Goal: Transaction & Acquisition: Purchase product/service

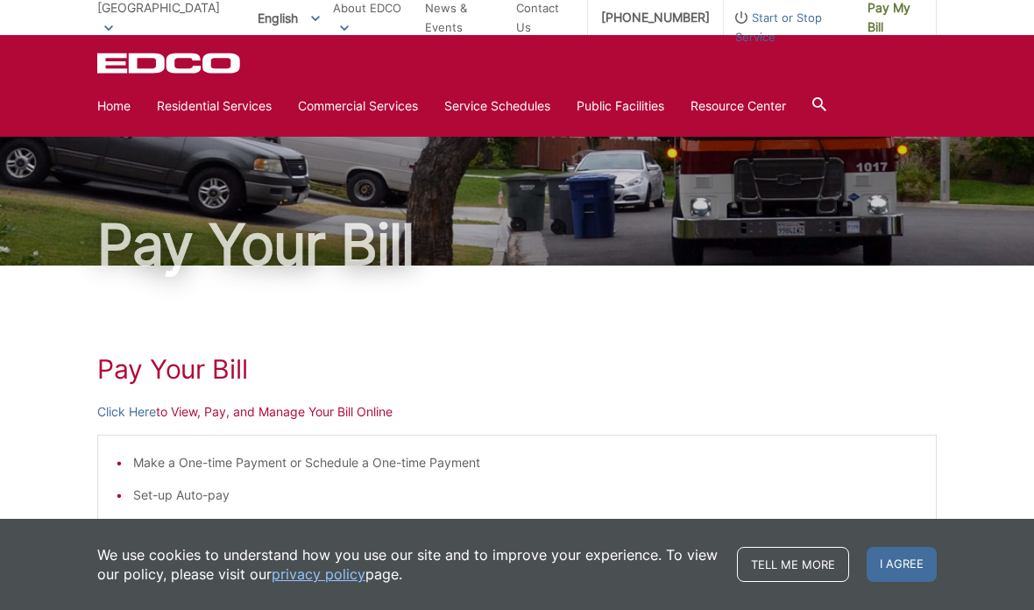
scroll to position [32, 0]
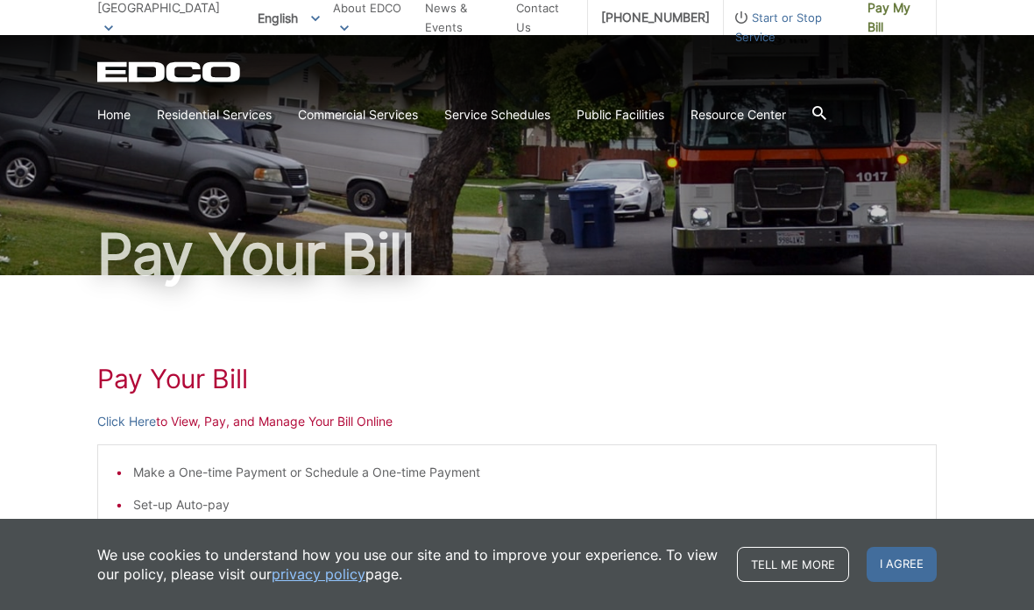
click at [894, 562] on span "I agree" at bounding box center [901, 564] width 70 height 35
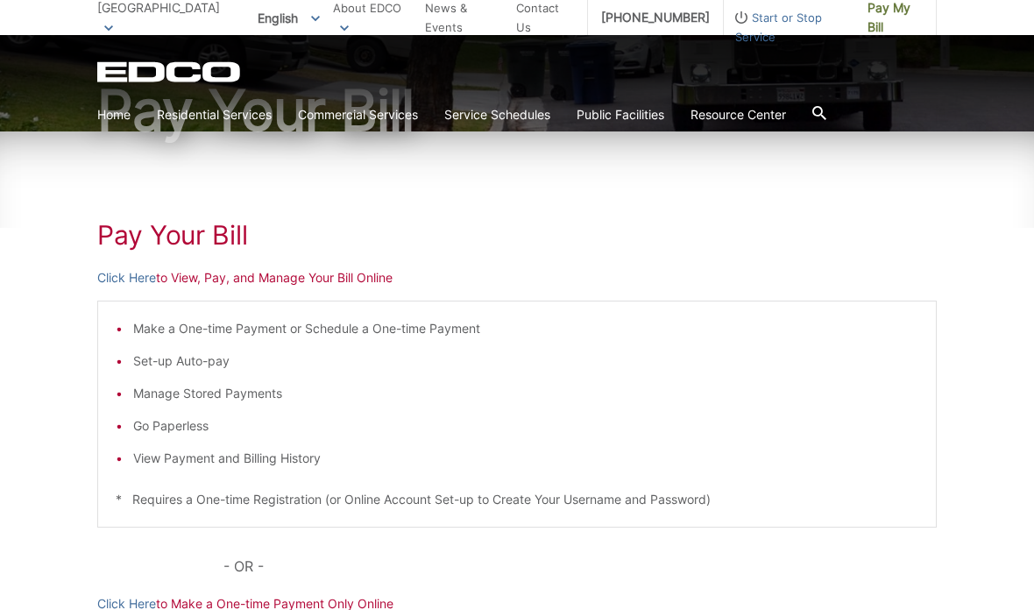
scroll to position [172, 0]
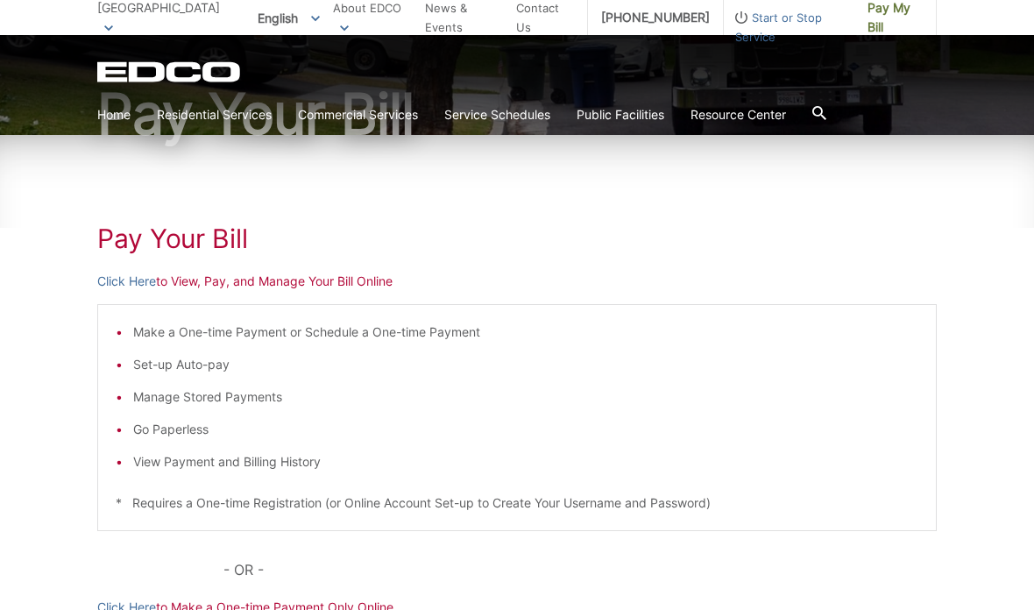
click at [322, 290] on p "Click Here to View, Pay, and Manage Your Bill Online" at bounding box center [516, 281] width 839 height 19
click at [354, 279] on p "Click Here to View, Pay, and Manage Your Bill Online" at bounding box center [516, 281] width 839 height 19
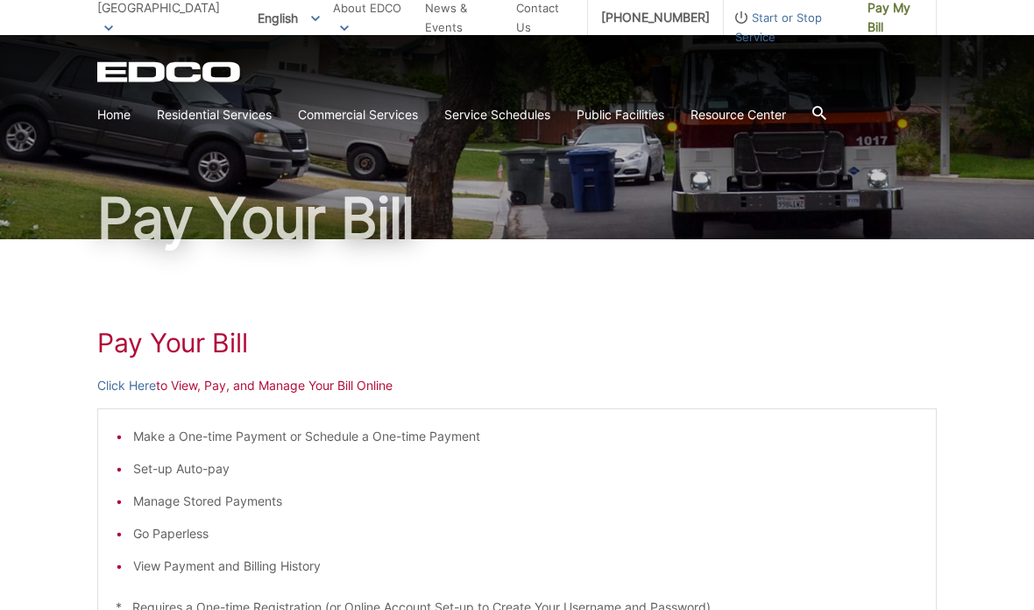
scroll to position [68, 0]
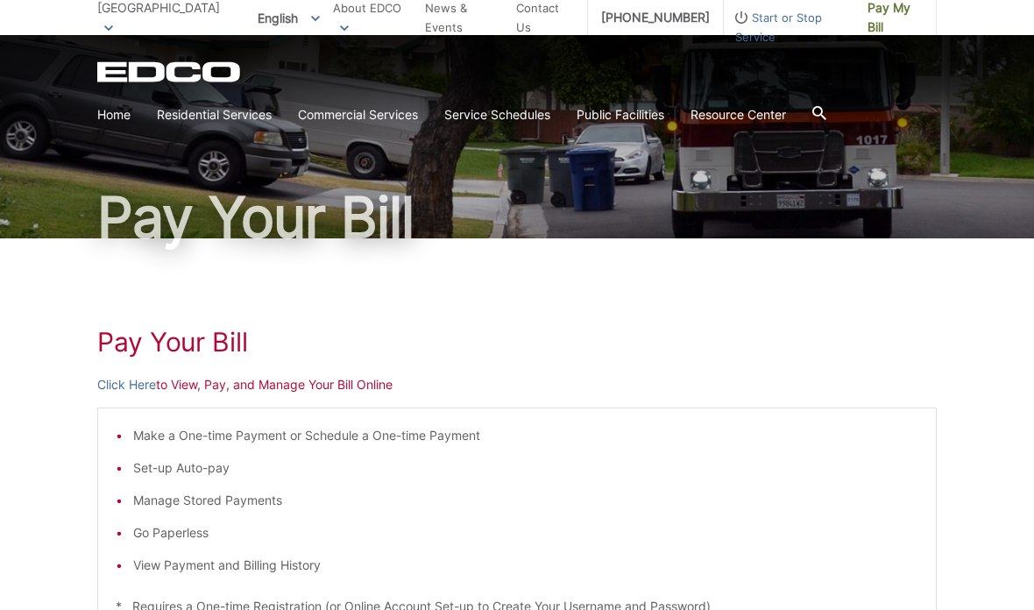
click at [92, 119] on div "EDCO Logo Home Residential Services Curbside Pickup Recycling Organic Recycling…" at bounding box center [517, 83] width 1034 height 96
click at [98, 118] on link "Home" at bounding box center [113, 114] width 33 height 19
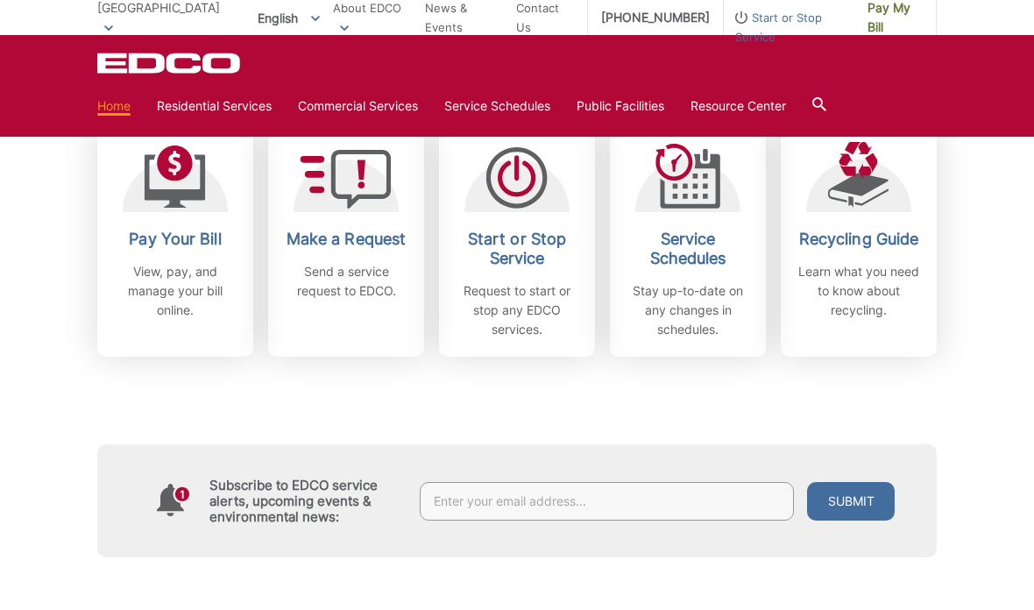
scroll to position [538, 0]
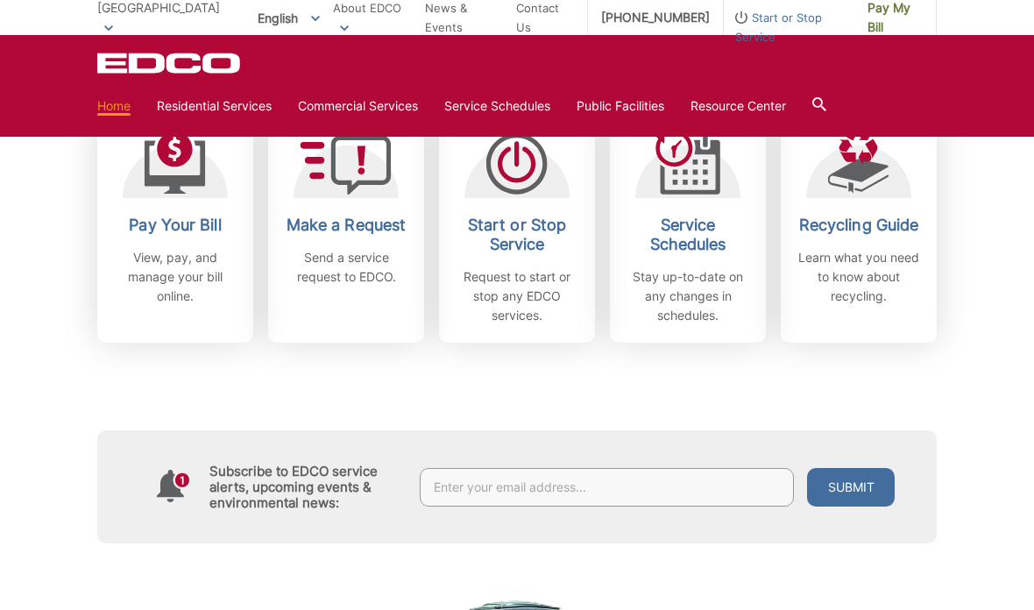
click at [173, 218] on h2 "Pay Your Bill" at bounding box center [175, 225] width 130 height 19
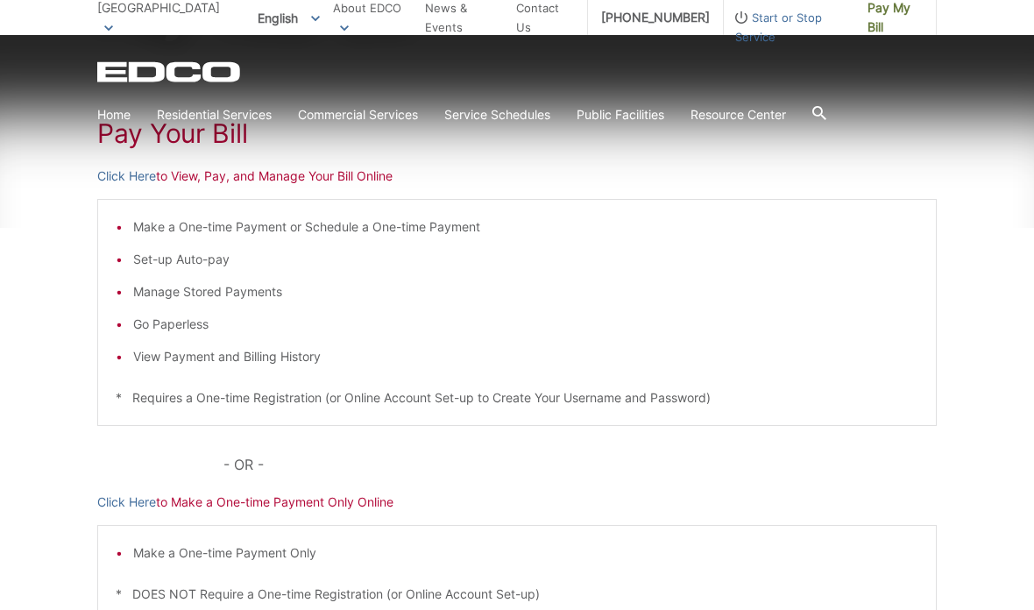
scroll to position [294, 0]
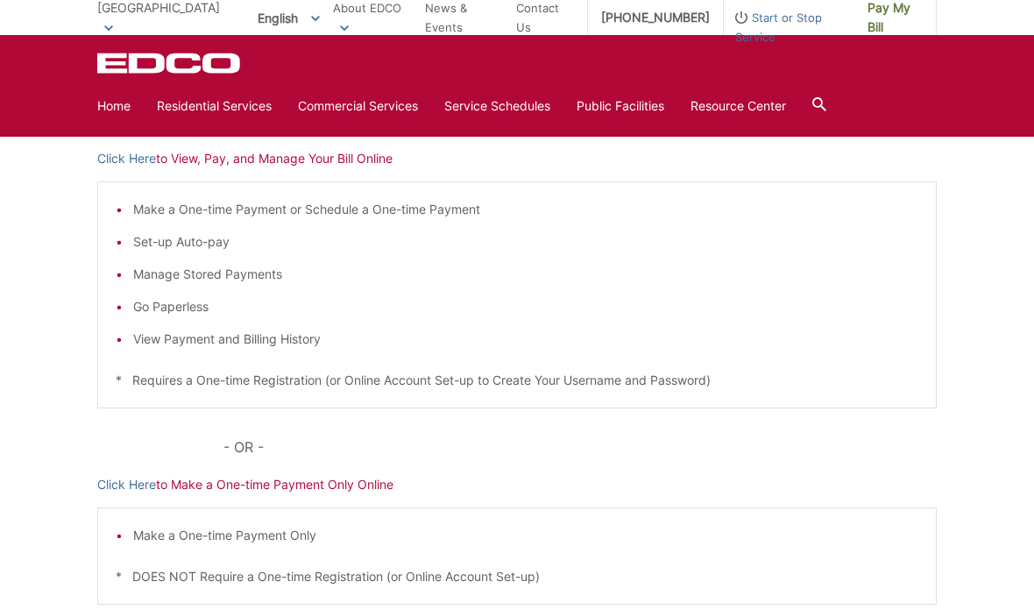
click at [311, 485] on p "Click Here to Make a One-time Payment Only Online" at bounding box center [516, 484] width 839 height 19
click at [326, 498] on div "Pay Your [PERSON_NAME] Here to View, Pay, and Manage Your Bill Online Make a On…" at bounding box center [516, 365] width 839 height 706
click at [384, 489] on p "Click Here to Make a One-time Payment Only Online" at bounding box center [516, 484] width 839 height 19
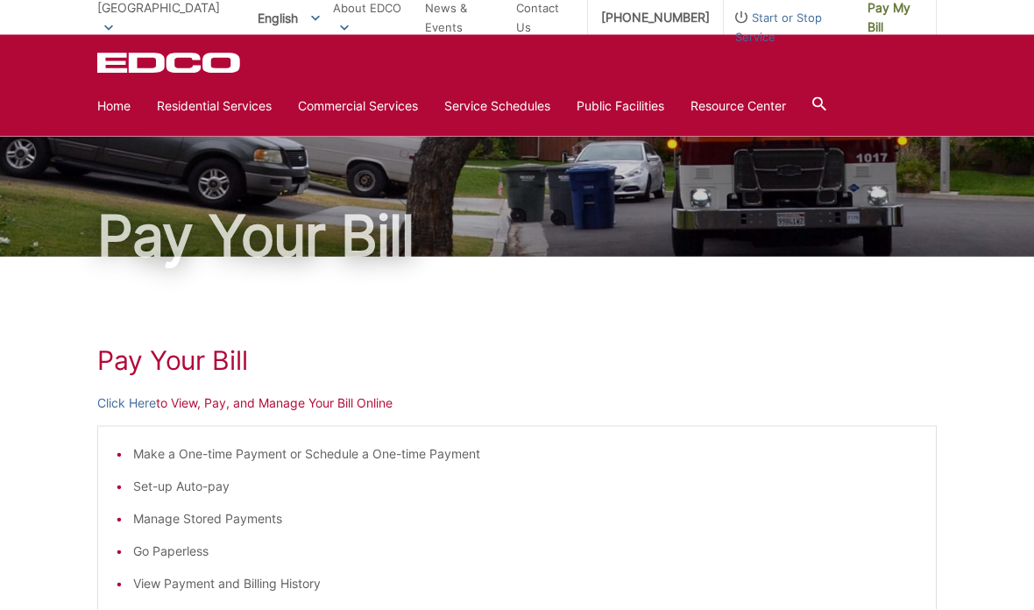
scroll to position [0, 0]
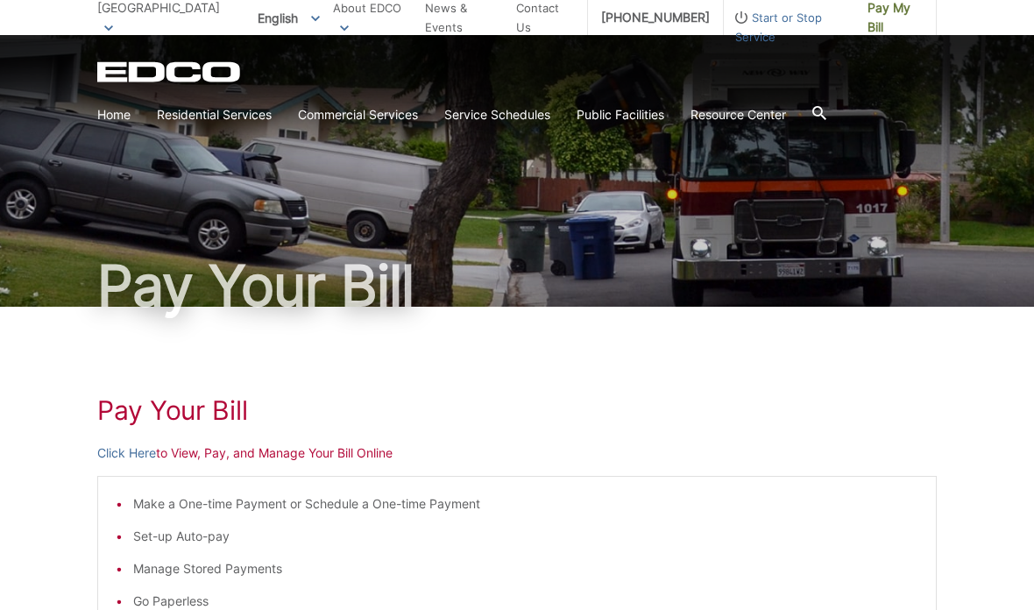
click at [123, 123] on link "Home" at bounding box center [113, 114] width 33 height 19
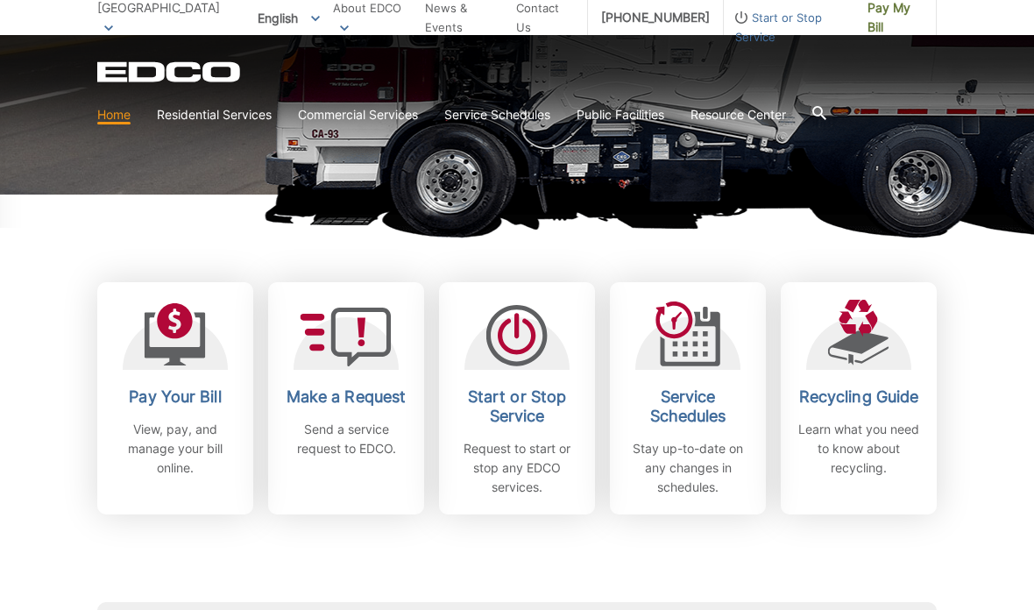
scroll to position [370, 0]
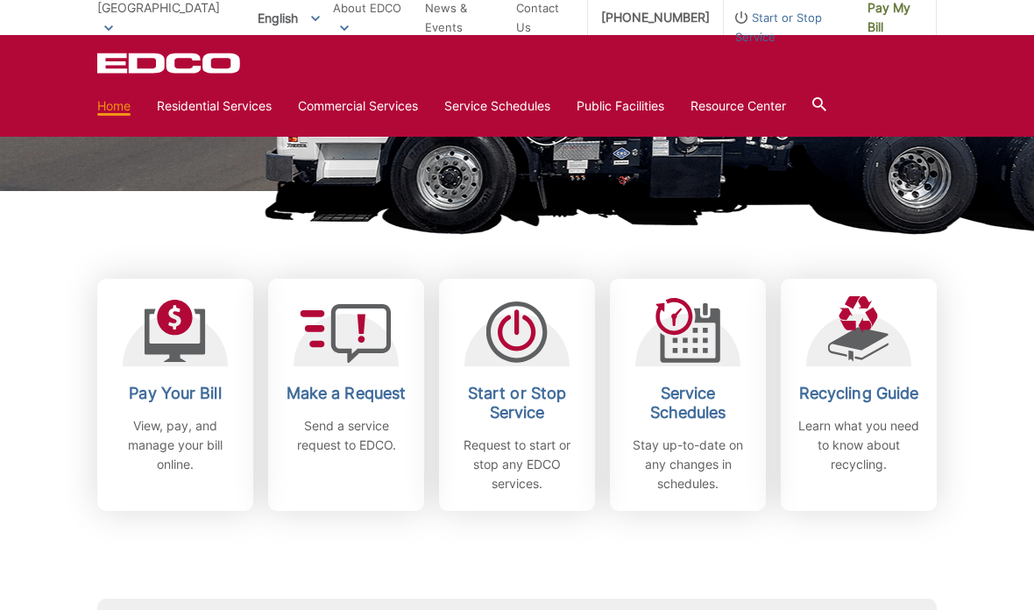
click at [178, 392] on h2 "Pay Your Bill" at bounding box center [175, 393] width 130 height 19
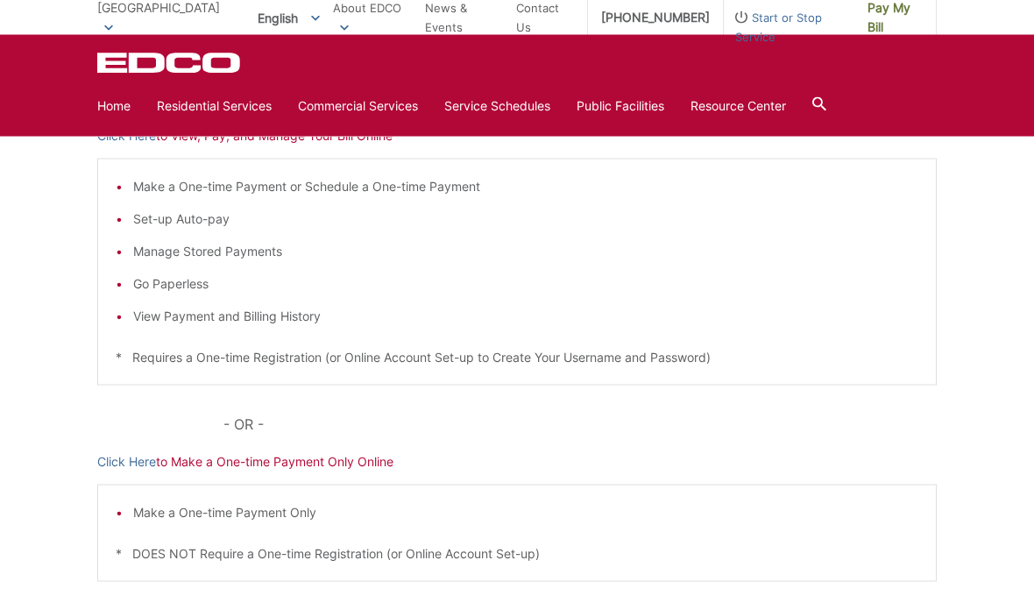
scroll to position [359, 0]
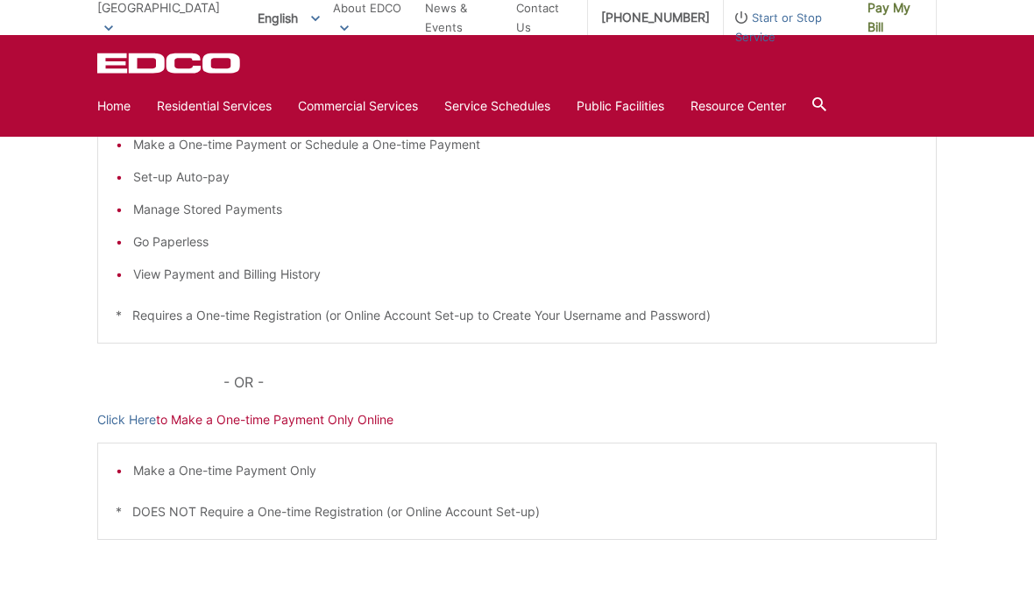
click at [293, 421] on p "Click Here to Make a One-time Payment Only Online" at bounding box center [516, 419] width 839 height 19
click at [209, 412] on p "Click Here to Make a One-time Payment Only Online" at bounding box center [516, 419] width 839 height 19
click at [118, 426] on link "Click Here" at bounding box center [126, 419] width 59 height 19
